Goal: Task Accomplishment & Management: Use online tool/utility

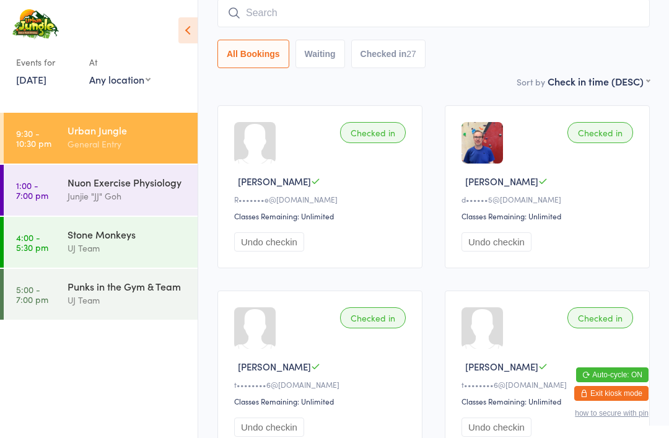
click at [253, 16] on input "search" at bounding box center [433, 13] width 432 height 28
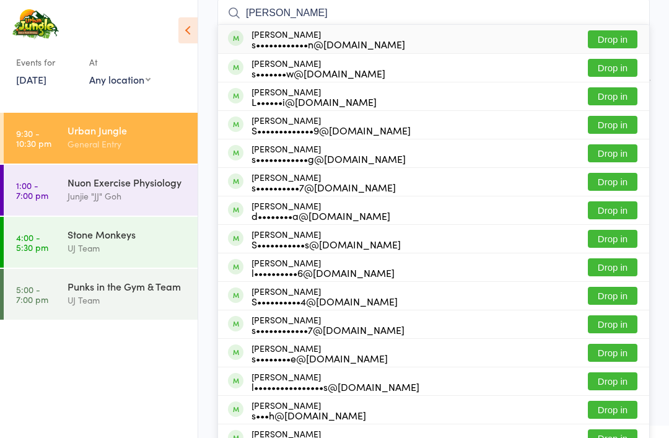
type input "Sarah linden"
click at [618, 39] on button "Drop in" at bounding box center [613, 39] width 50 height 18
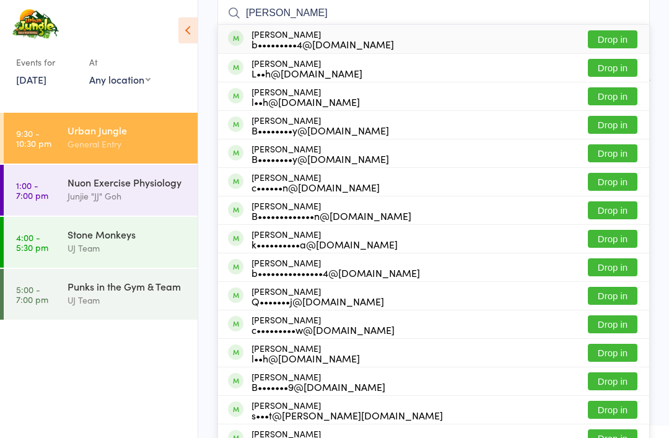
type input "Bailey benton"
click at [611, 34] on button "Drop in" at bounding box center [613, 39] width 50 height 18
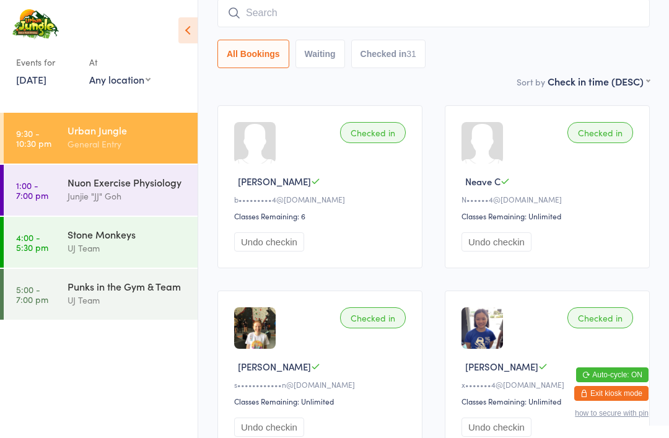
click at [135, 239] on div "Stone Monkeys" at bounding box center [126, 234] width 119 height 14
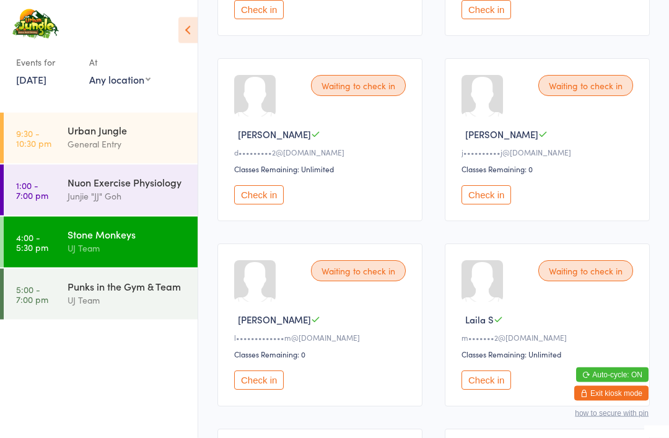
scroll to position [697, 0]
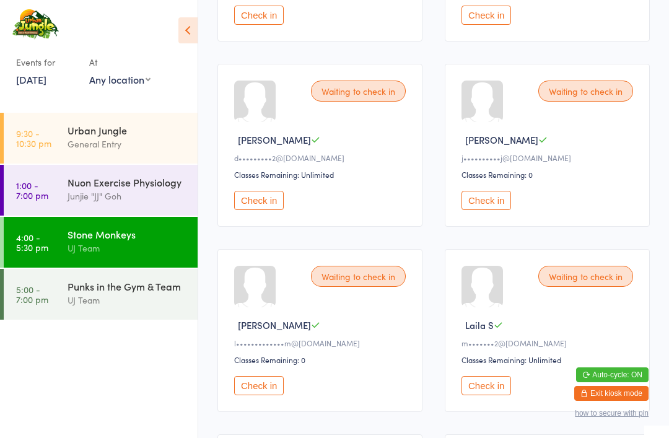
click at [261, 210] on button "Check in" at bounding box center [259, 200] width 50 height 19
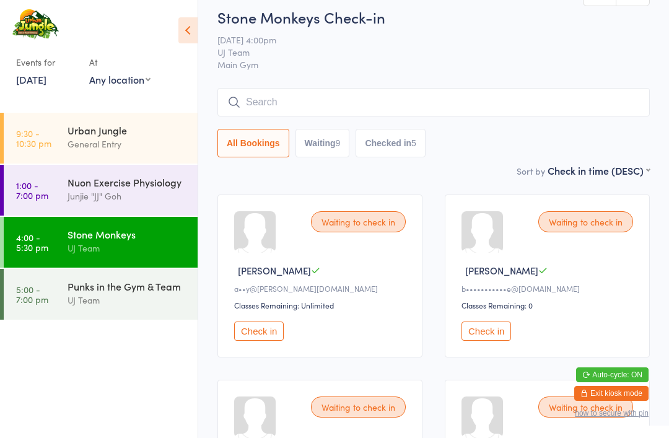
scroll to position [0, 0]
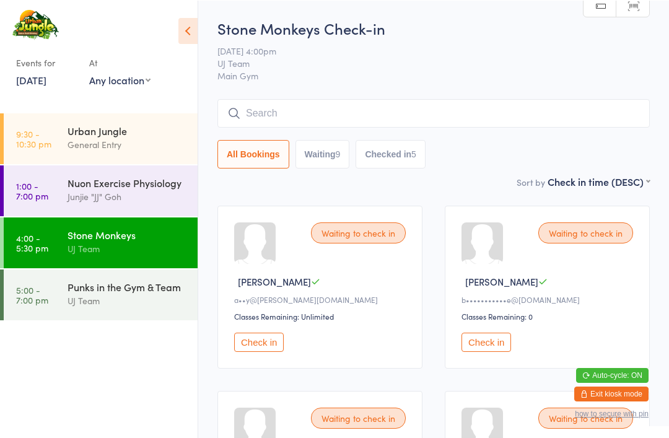
click at [356, 106] on input "search" at bounding box center [433, 112] width 432 height 28
click at [360, 112] on input "search" at bounding box center [433, 112] width 432 height 28
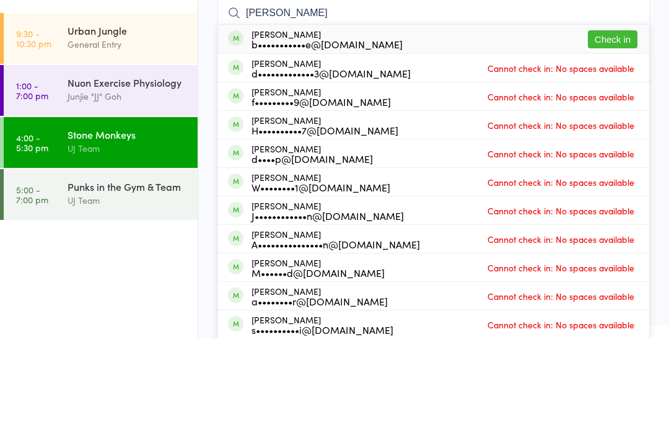
type input "Julian don"
click at [617, 130] on button "Check in" at bounding box center [613, 139] width 50 height 18
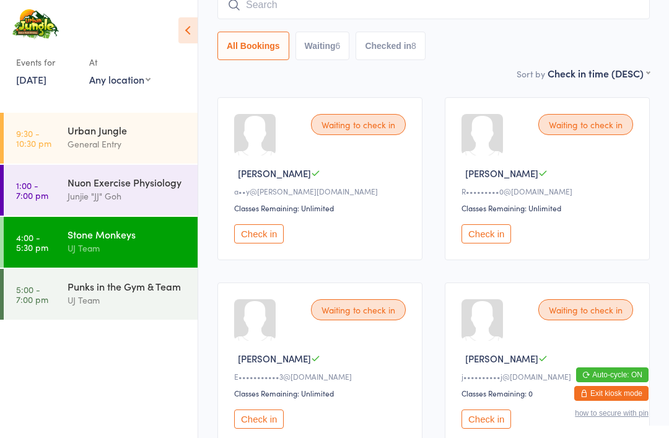
scroll to position [107, 0]
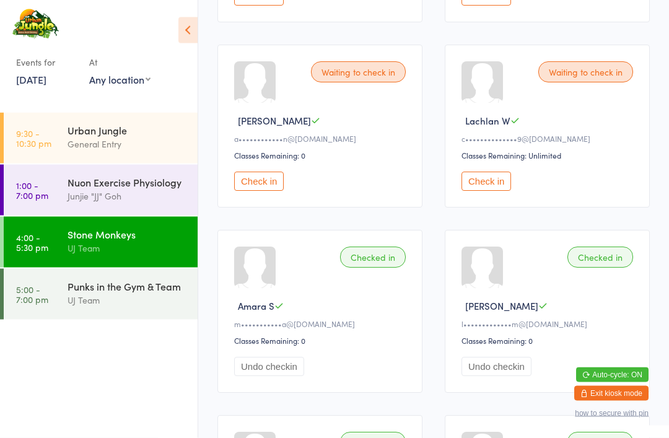
click at [359, 83] on div "Waiting to check in" at bounding box center [358, 72] width 95 height 21
click at [249, 189] on button "Check in" at bounding box center [259, 181] width 50 height 19
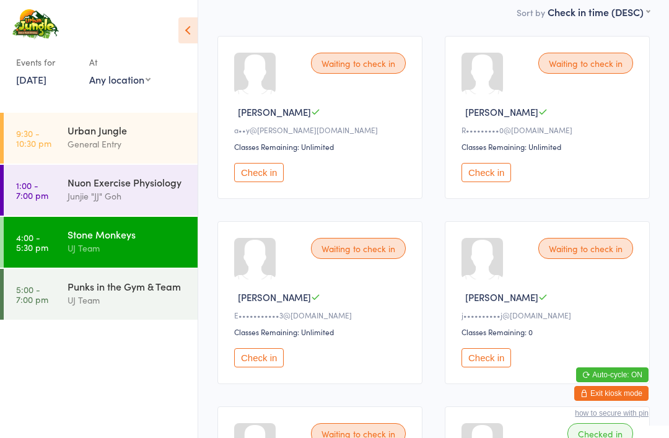
scroll to position [0, 0]
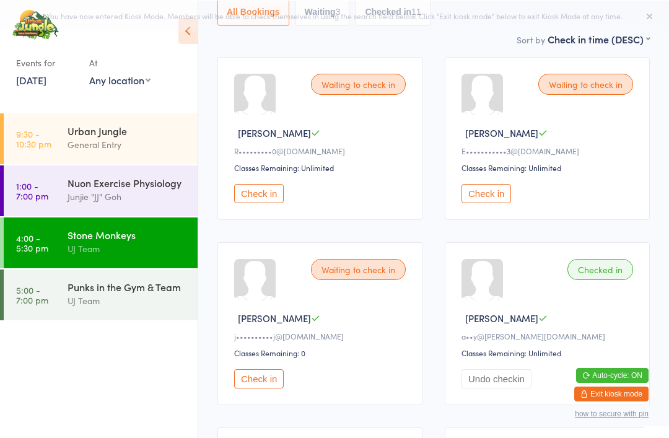
scroll to position [148, 0]
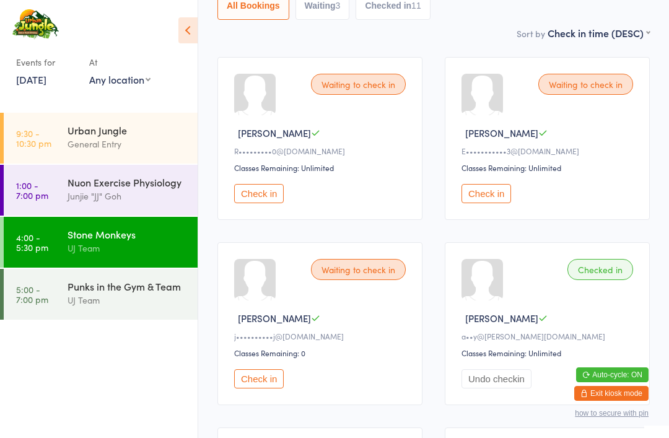
click at [72, 294] on div "UJ Team" at bounding box center [126, 300] width 119 height 14
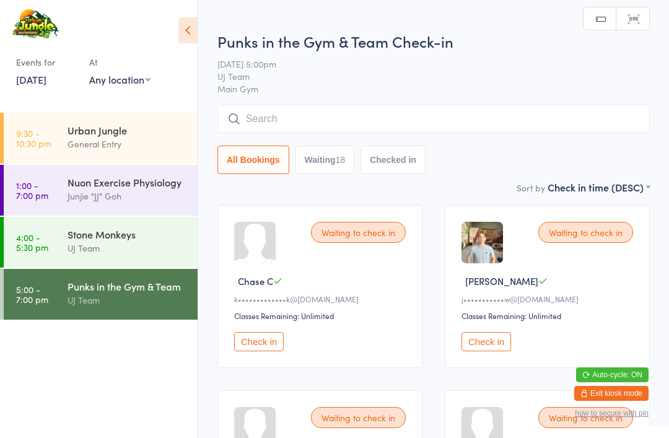
click at [79, 240] on div "Stone Monkeys" at bounding box center [126, 234] width 119 height 14
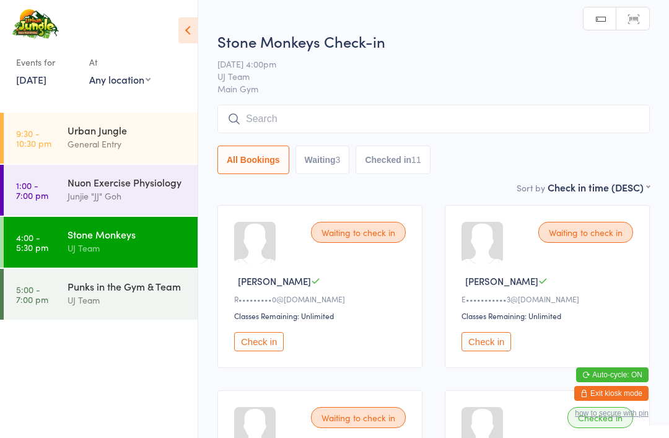
click at [395, 153] on button "Checked in 11" at bounding box center [392, 160] width 74 height 28
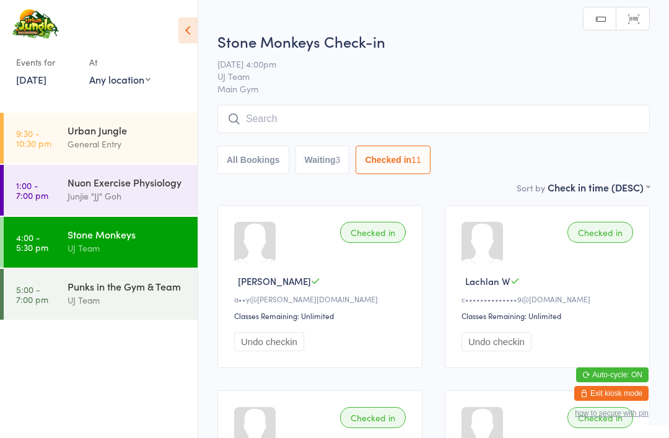
click at [323, 157] on button "Waiting 3" at bounding box center [322, 160] width 54 height 28
select select "0"
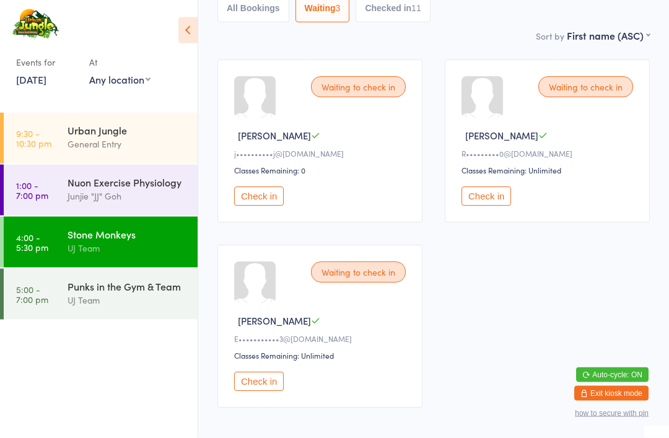
scroll to position [151, 0]
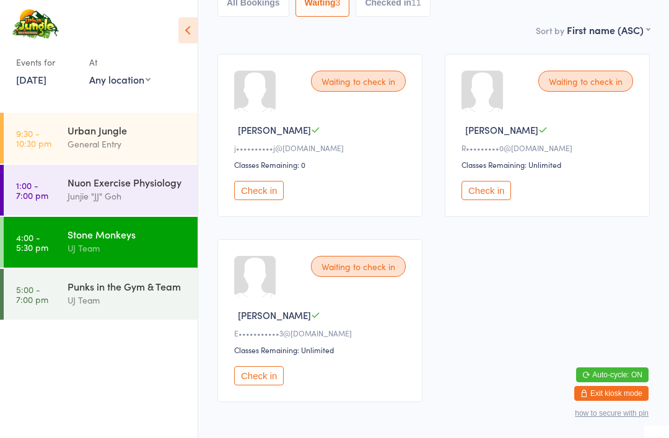
click at [264, 381] on button "Check in" at bounding box center [259, 375] width 50 height 19
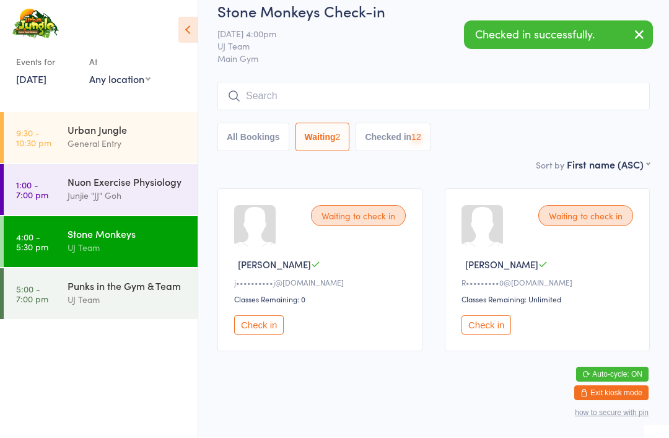
scroll to position [32, 0]
